Goal: Task Accomplishment & Management: Manage account settings

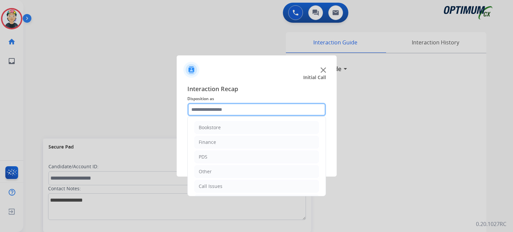
click at [216, 108] on input "text" at bounding box center [256, 109] width 138 height 13
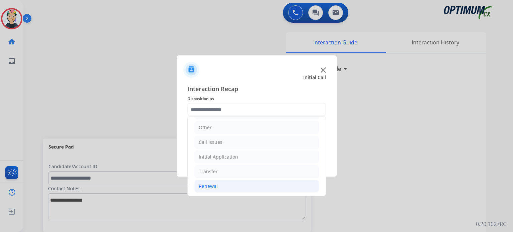
click at [233, 185] on li "Renewal" at bounding box center [256, 186] width 124 height 13
click at [322, 69] on img at bounding box center [322, 69] width 5 height 5
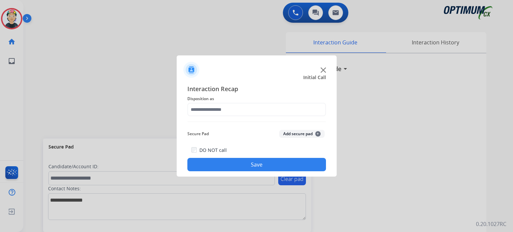
click at [324, 69] on img at bounding box center [322, 69] width 5 height 5
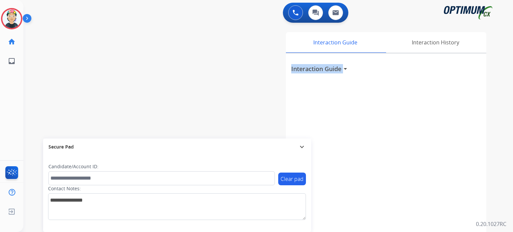
click at [324, 69] on h3 "Interaction Guide" at bounding box center [316, 68] width 50 height 9
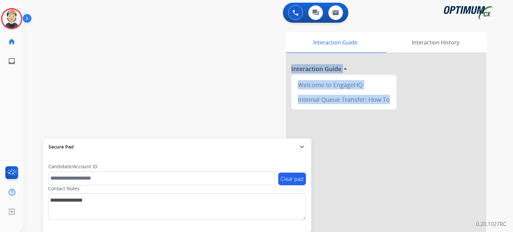
click at [324, 69] on div at bounding box center [386, 177] width 200 height 249
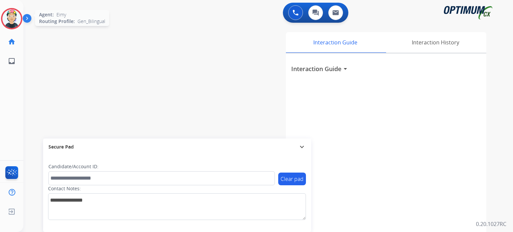
click at [10, 14] on img at bounding box center [11, 18] width 19 height 19
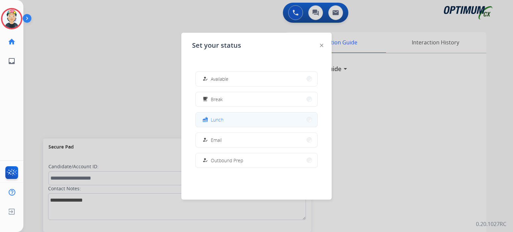
click at [247, 115] on button "fastfood Lunch" at bounding box center [256, 119] width 121 height 14
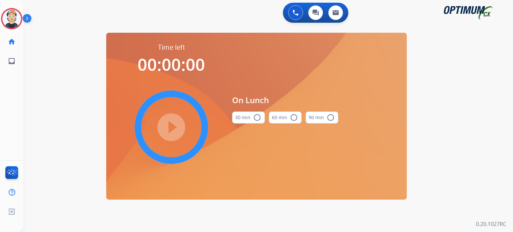
drag, startPoint x: 251, startPoint y: 121, endPoint x: 181, endPoint y: 130, distance: 70.7
click at [250, 121] on button "30 min radio_button_unchecked" at bounding box center [248, 117] width 33 height 12
click at [173, 129] on mat-icon "play_circle_filled" at bounding box center [171, 127] width 8 height 8
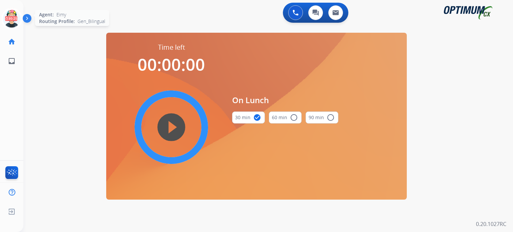
click at [12, 21] on icon at bounding box center [12, 19] width 22 height 22
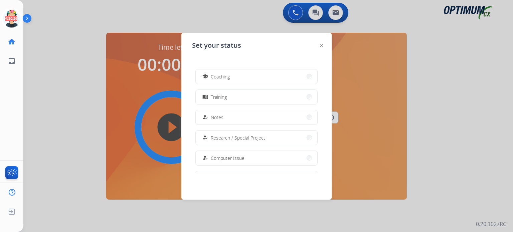
scroll to position [166, 0]
click at [227, 74] on span "Research / Special Project" at bounding box center [238, 75] width 54 height 7
